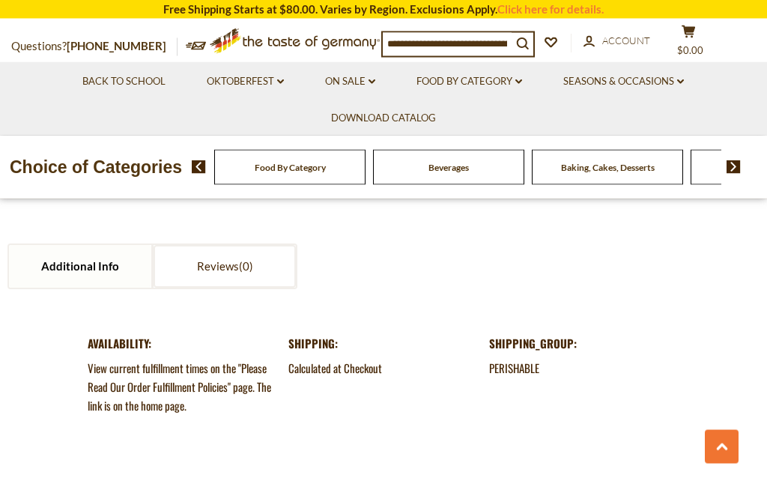
scroll to position [1537, 0]
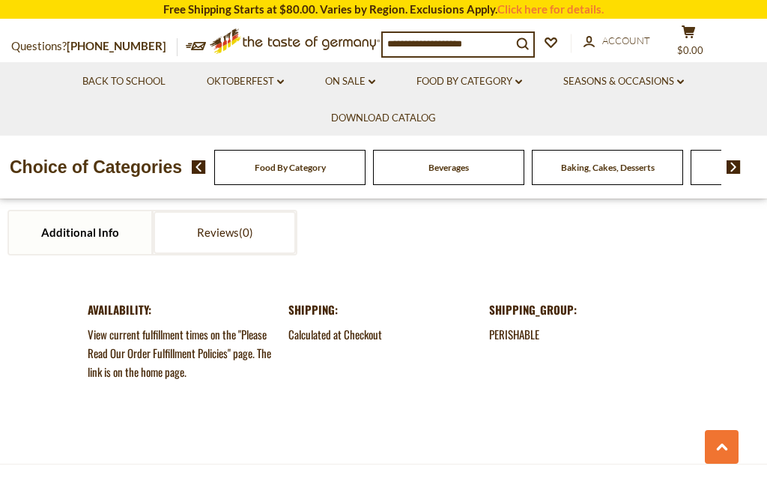
click at [527, 325] on dd "PERISHABLE" at bounding box center [584, 334] width 190 height 19
click at [524, 325] on dd "PERISHABLE" at bounding box center [584, 334] width 190 height 19
click at [533, 300] on dt "shipping_group:" at bounding box center [584, 309] width 190 height 19
click at [312, 325] on dd "Calculated at Checkout" at bounding box center [383, 334] width 190 height 19
click at [303, 300] on dl "Shipping: Calculated at Checkout" at bounding box center [383, 321] width 190 height 43
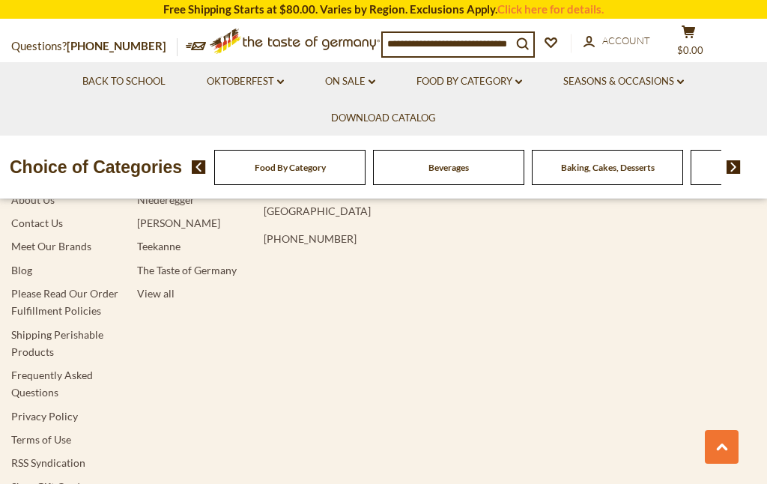
scroll to position [2650, 0]
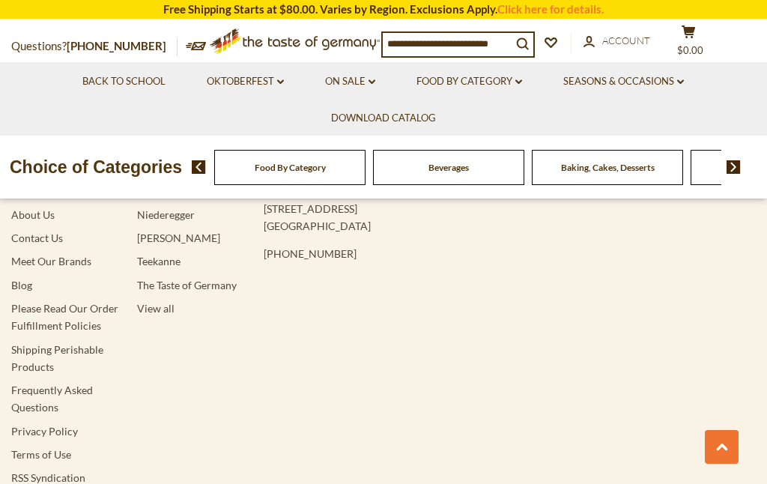
click at [43, 343] on link "Shipping Perishable Products" at bounding box center [57, 358] width 92 height 30
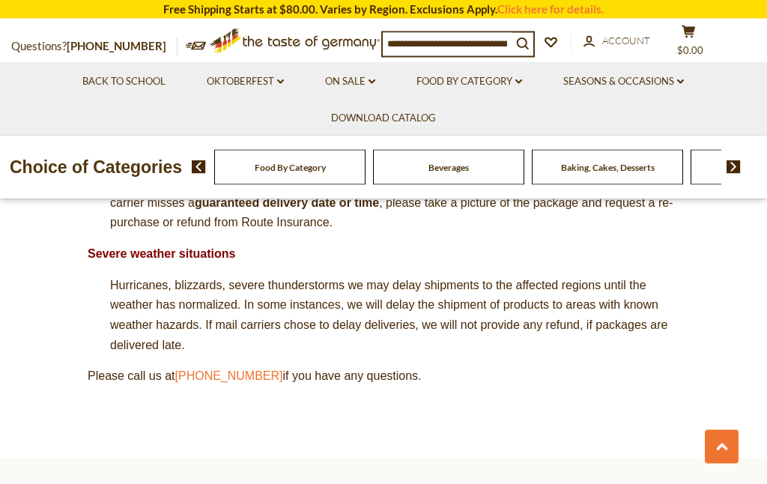
scroll to position [1402, 0]
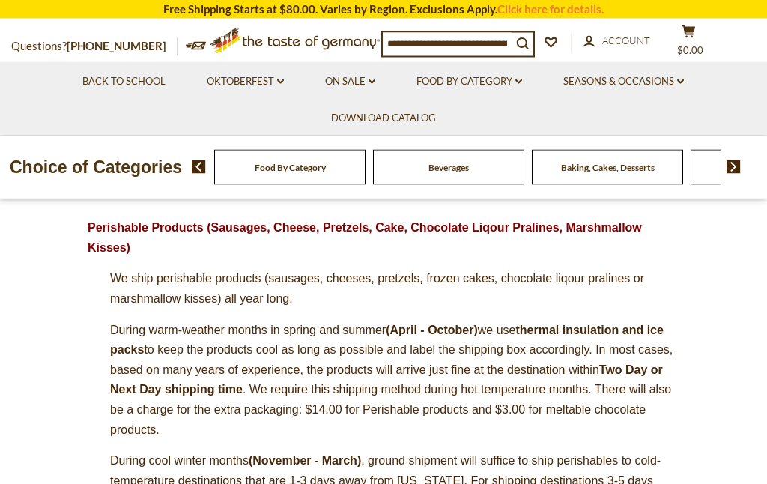
scroll to position [0, 0]
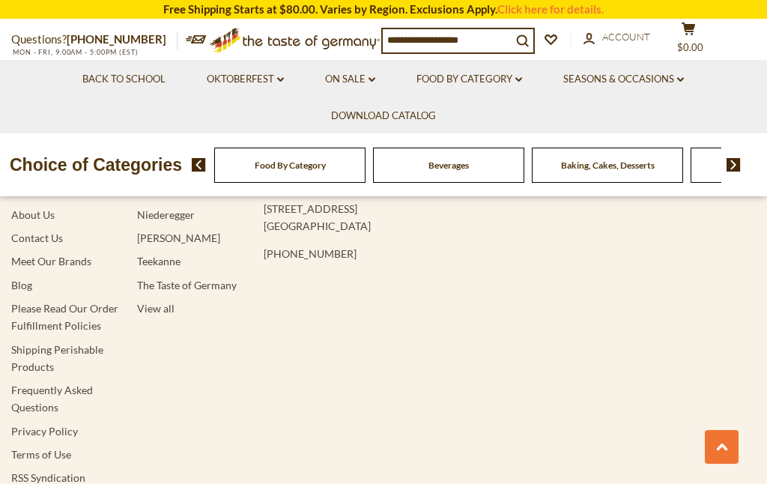
scroll to position [2650, 0]
click at [715, 367] on div "Navigation Download Catalog About Us Contact Us Meet Our Brands Blog Please Rea…" at bounding box center [383, 342] width 745 height 431
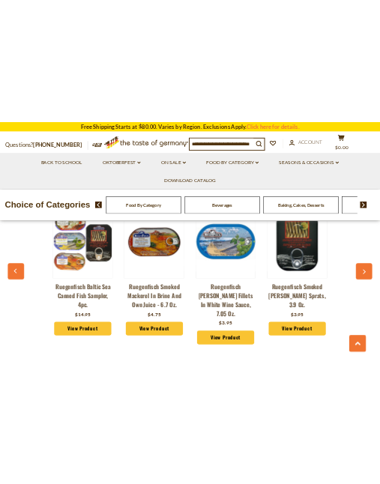
scroll to position [1694, 0]
